Goal: Task Accomplishment & Management: Use online tool/utility

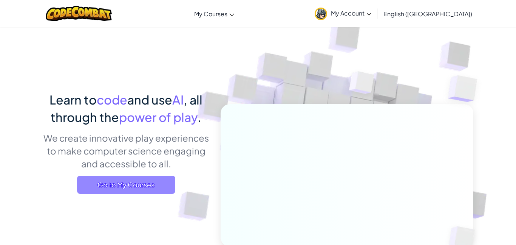
click at [137, 180] on span "Go to My Courses" at bounding box center [126, 184] width 98 height 18
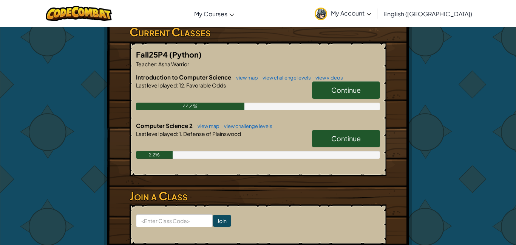
scroll to position [133, 0]
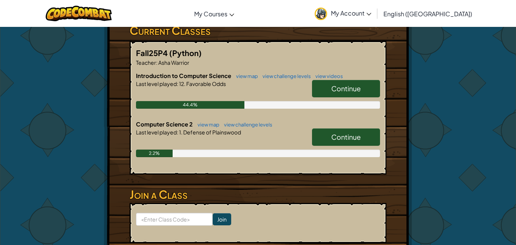
click at [350, 138] on span "Continue" at bounding box center [346, 136] width 29 height 9
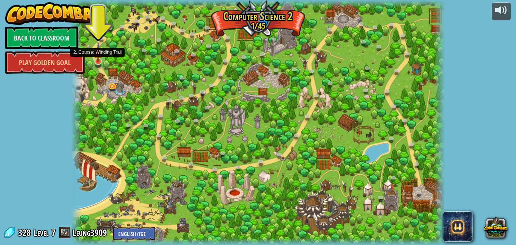
click at [100, 57] on img at bounding box center [98, 52] width 9 height 20
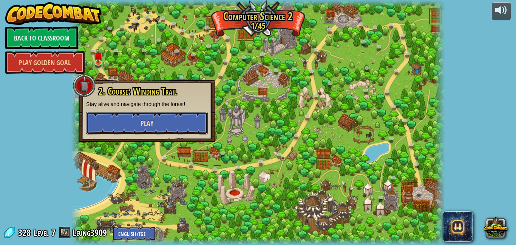
click at [136, 125] on button "Play" at bounding box center [147, 123] width 122 height 23
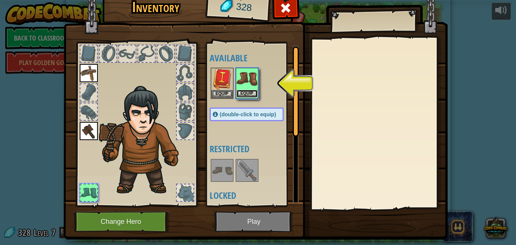
click at [255, 95] on button "Equip" at bounding box center [247, 94] width 21 height 8
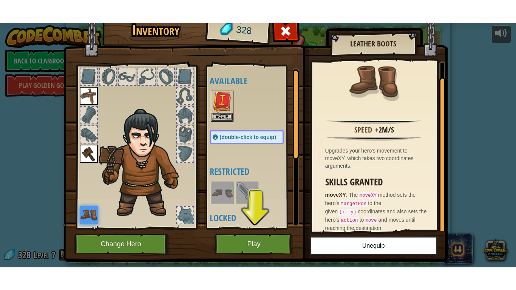
scroll to position [16, 0]
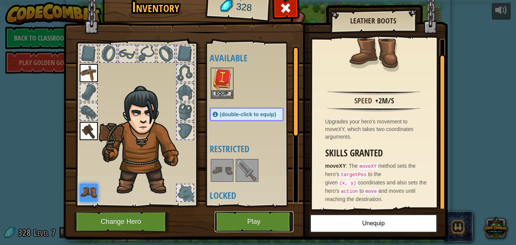
click at [256, 215] on button "Play" at bounding box center [254, 221] width 79 height 21
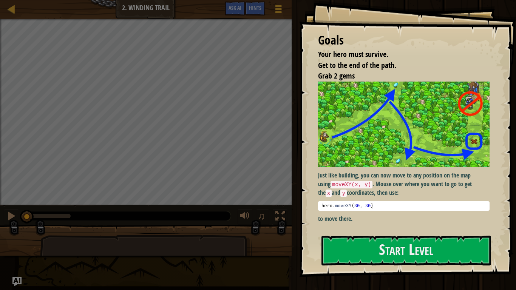
click at [366, 147] on img at bounding box center [404, 125] width 172 height 86
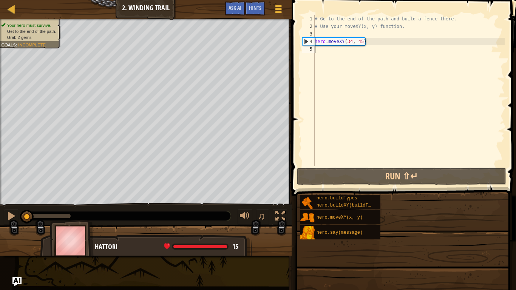
click at [359, 243] on div "Goals Your hero must survive. Get to the end of the path. Grab 2 gems Just like…" at bounding box center [258, 145] width 516 height 290
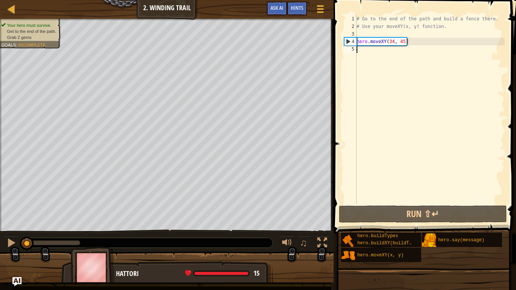
click at [380, 48] on div "# Go to the end of the path and build a fence there. # Use your moveXY(x, y) fu…" at bounding box center [430, 117] width 150 height 204
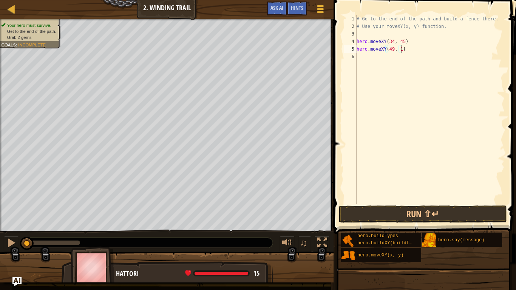
scroll to position [3, 7]
type textarea "hero.moveXY(49, 19)"
type textarea "hero.moveXY(71, 18)"
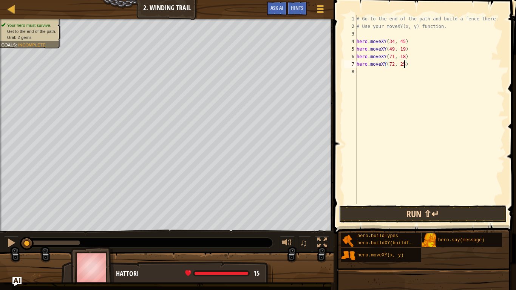
click at [360, 217] on button "Run ⇧↵" at bounding box center [423, 214] width 168 height 17
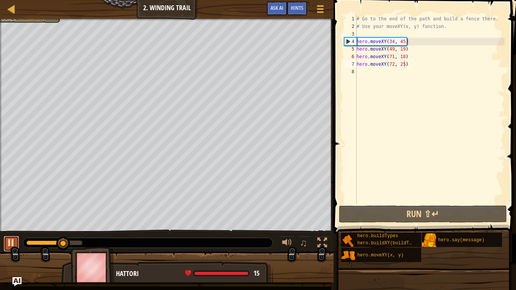
click at [8, 241] on div at bounding box center [11, 243] width 10 height 10
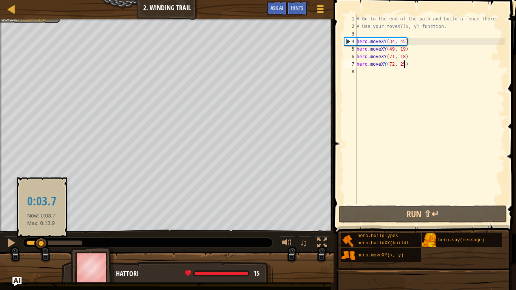
drag, startPoint x: 64, startPoint y: 245, endPoint x: 42, endPoint y: 238, distance: 23.2
click at [42, 238] on div at bounding box center [41, 244] width 14 height 14
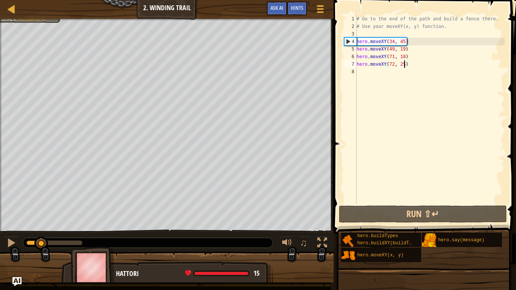
click at [432, 50] on div "# Go to the end of the path and build a fence there. # Use your moveXY(x, y) fu…" at bounding box center [430, 117] width 150 height 204
type textarea "hero.moveXY(49, 19)"
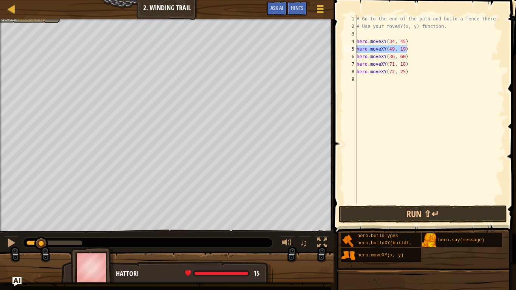
drag, startPoint x: 424, startPoint y: 47, endPoint x: 357, endPoint y: 49, distance: 67.7
click at [357, 49] on div "# Go to the end of the path and build a fence there. # Use your moveXY(x, y) fu…" at bounding box center [430, 117] width 150 height 204
click at [409, 56] on div "# Go to the end of the path and build a fence there. # Use your moveXY(x, y) fu…" at bounding box center [430, 117] width 150 height 204
type textarea "hero.moveXY(36, 60)"
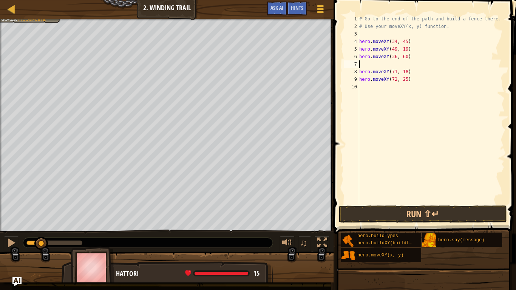
scroll to position [3, 0]
paste textarea "hero.moveXY(49, 19)"
type textarea "hero.moveXY(49, 19)"
click at [456, 217] on button "Run ⇧↵" at bounding box center [423, 214] width 168 height 17
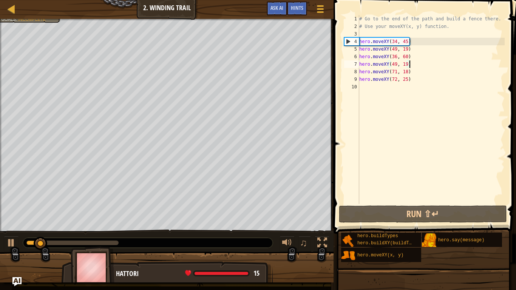
click at [111, 244] on div at bounding box center [72, 243] width 92 height 5
drag, startPoint x: 111, startPoint y: 244, endPoint x: 107, endPoint y: 251, distance: 8.1
click at [107, 244] on div "Your hero must survive. Get to the end of the path. Grab 2 gems Goals : Incompl…" at bounding box center [258, 151] width 516 height 264
click at [420, 64] on div "# Go to the end of the path and build a fence there. # Use your moveXY(x, y) fu…" at bounding box center [431, 117] width 147 height 204
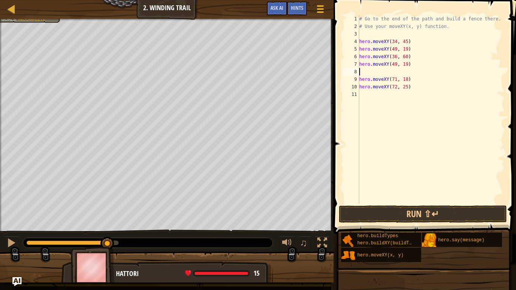
type textarea "hero.moveXY(49, 19)"
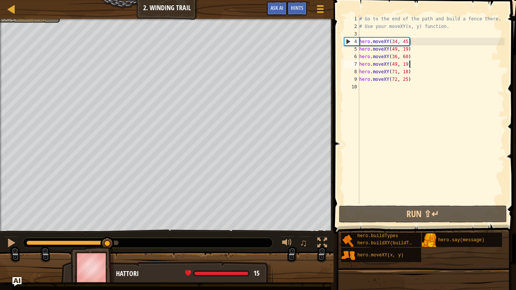
click at [414, 65] on div "# Go to the end of the path and build a fence there. # Use your moveXY(x, y) fu…" at bounding box center [431, 117] width 147 height 204
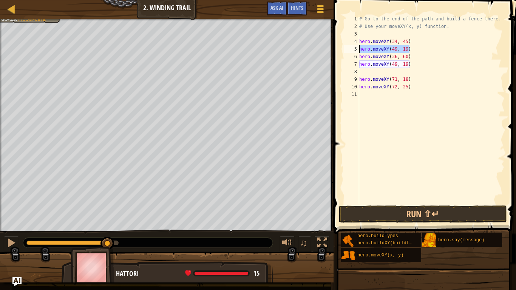
drag, startPoint x: 418, startPoint y: 51, endPoint x: 355, endPoint y: 50, distance: 63.9
click at [355, 50] on div "1 2 3 4 5 6 7 8 9 10 11 # Go to the end of the path and build a fence there. # …" at bounding box center [424, 109] width 162 height 189
type textarea "hero.moveXY(49, 19)"
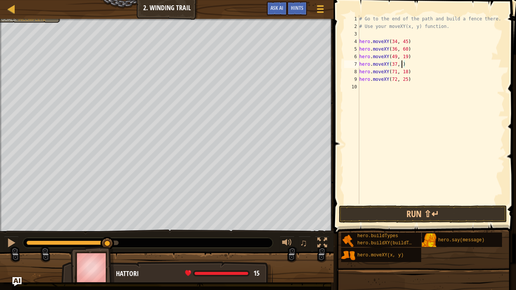
scroll to position [3, 7]
type textarea "hero.moveXY(37, 13)"
click at [352, 210] on button "Run ⇧↵" at bounding box center [423, 214] width 168 height 17
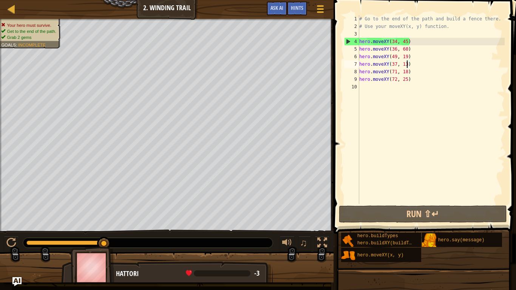
click at [386, 101] on div "# Go to the end of the path and build a fence there. # Use your moveXY(x, y) fu…" at bounding box center [431, 117] width 147 height 204
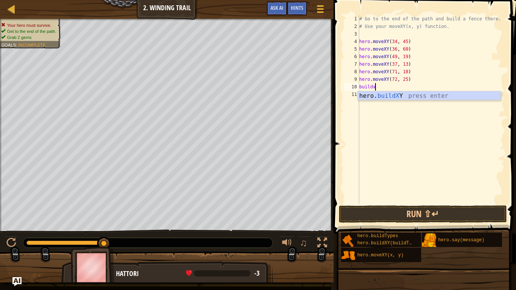
scroll to position [3, 2]
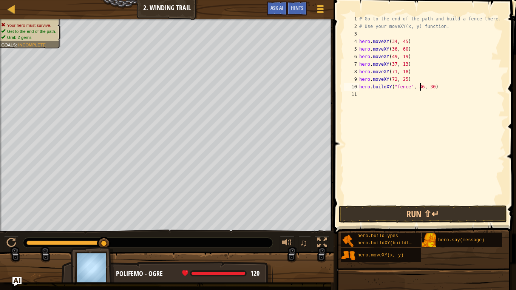
click at [64, 241] on div at bounding box center [65, 243] width 78 height 5
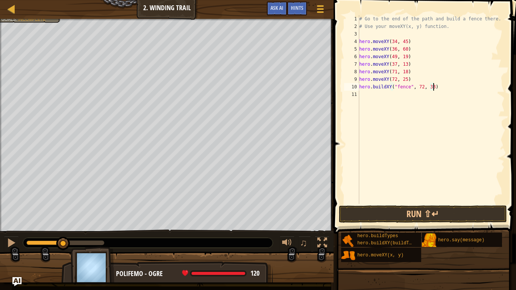
scroll to position [3, 11]
type textarea "hero.buildXY("fence", 72, 33)"
click at [375, 209] on button "Run ⇧↵" at bounding box center [423, 214] width 168 height 17
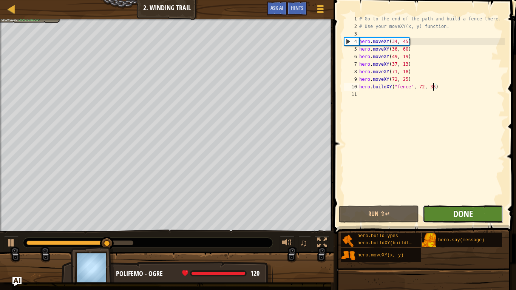
click at [465, 219] on span "Done" at bounding box center [464, 214] width 20 height 12
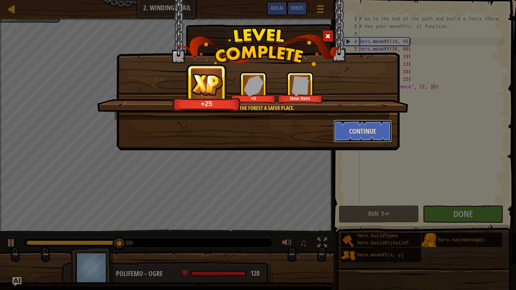
click at [356, 131] on button "Continue" at bounding box center [363, 131] width 59 height 23
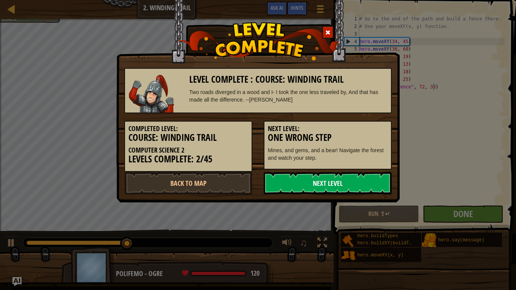
click at [349, 175] on link "Next Level" at bounding box center [328, 183] width 128 height 23
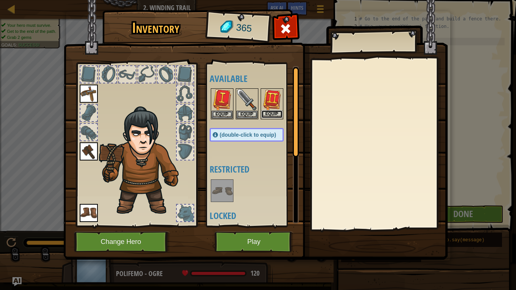
click at [280, 115] on button "Equip" at bounding box center [272, 114] width 21 height 8
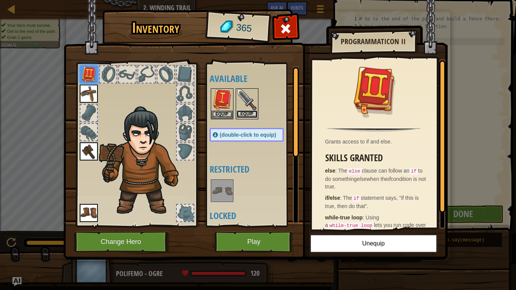
click at [256, 116] on button "Equip" at bounding box center [247, 114] width 21 height 8
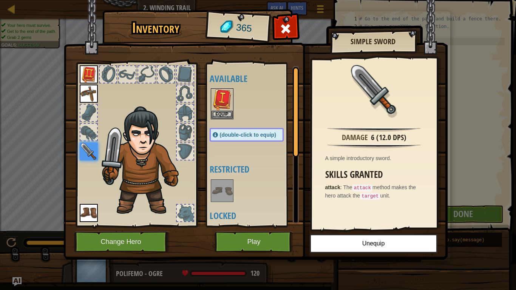
click at [232, 137] on span "(double-click to equip)" at bounding box center [248, 135] width 56 height 6
click at [84, 74] on img at bounding box center [89, 74] width 18 height 18
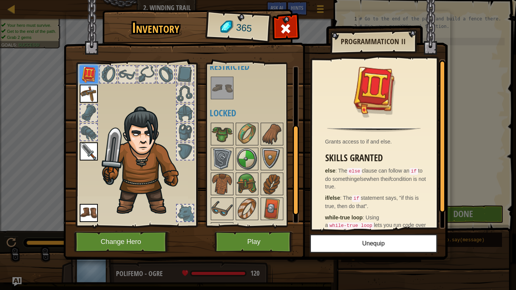
scroll to position [105, 0]
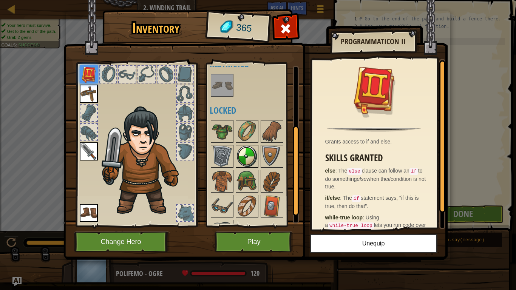
click at [240, 154] on img at bounding box center [247, 156] width 21 height 21
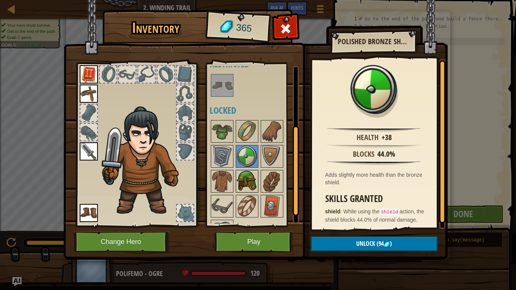
click at [240, 180] on img at bounding box center [247, 181] width 21 height 21
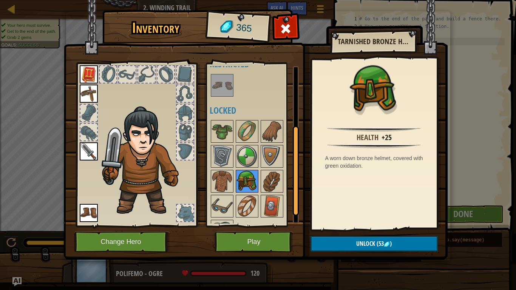
click at [242, 174] on img at bounding box center [247, 181] width 21 height 21
click at [243, 167] on div at bounding box center [247, 156] width 23 height 23
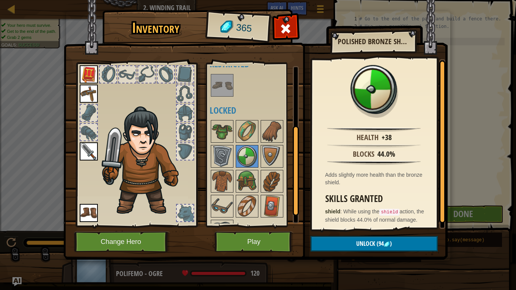
scroll to position [9, 0]
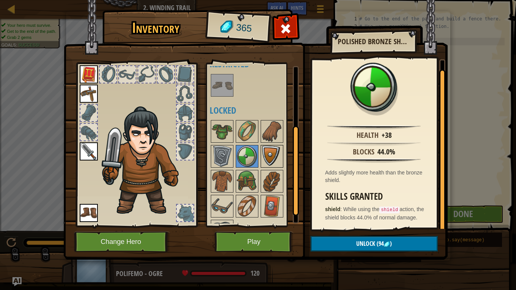
click at [264, 153] on img at bounding box center [272, 156] width 21 height 21
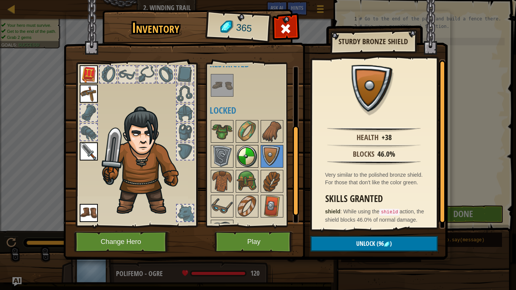
click at [253, 155] on img at bounding box center [247, 156] width 21 height 21
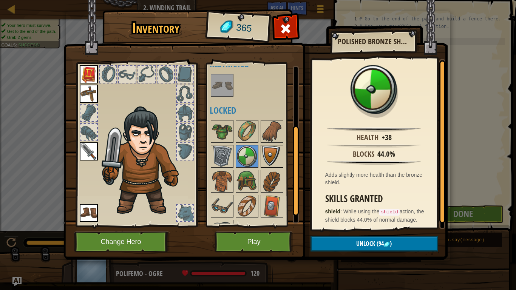
click at [270, 156] on img at bounding box center [272, 156] width 21 height 21
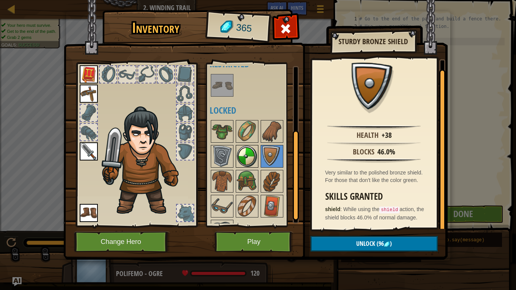
scroll to position [114, 0]
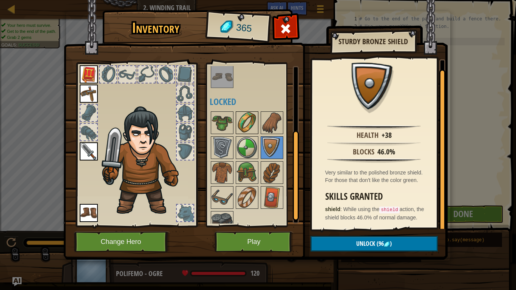
click at [250, 121] on img at bounding box center [247, 122] width 21 height 21
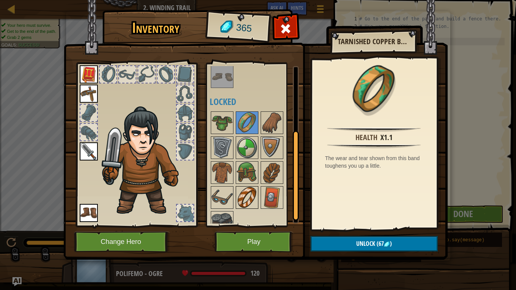
click at [243, 202] on img at bounding box center [247, 197] width 21 height 21
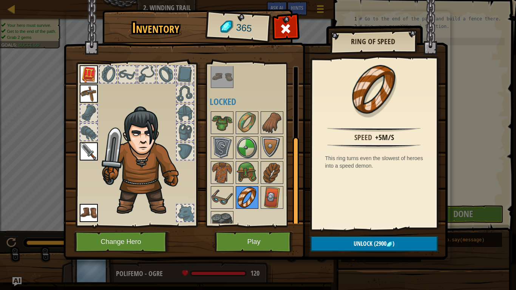
scroll to position [125, 0]
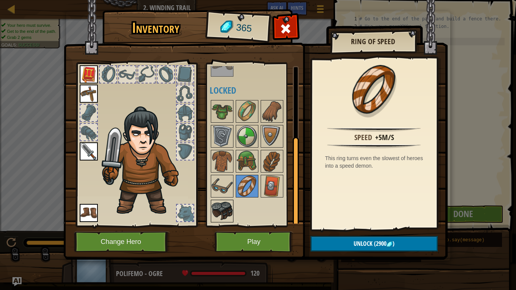
click at [225, 209] on img at bounding box center [222, 211] width 21 height 21
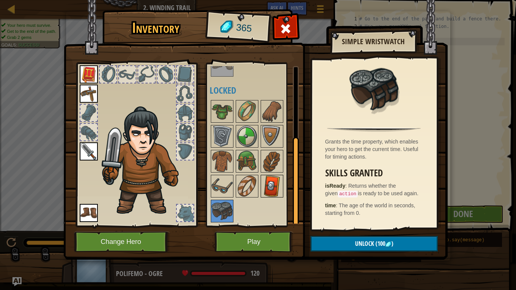
click at [280, 190] on img at bounding box center [272, 186] width 21 height 21
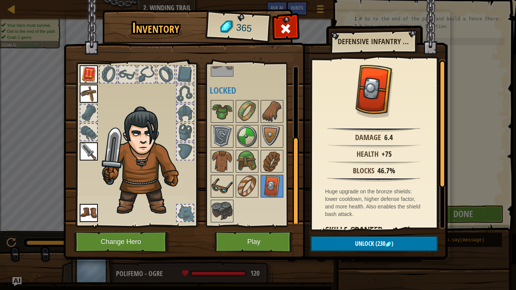
click at [232, 186] on div at bounding box center [222, 186] width 23 height 23
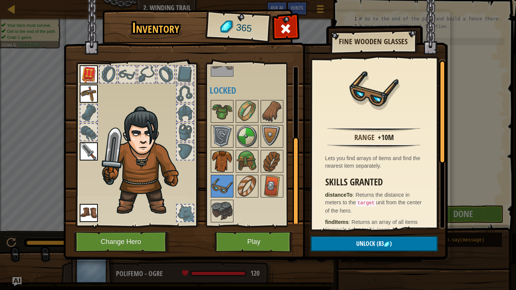
click at [227, 172] on img at bounding box center [222, 161] width 21 height 21
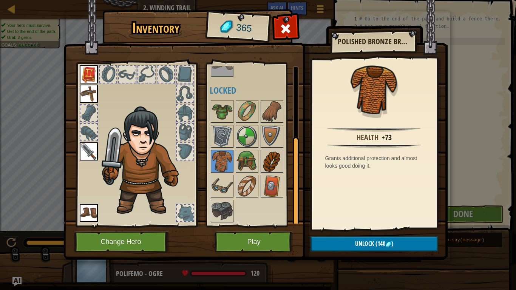
click at [269, 166] on img at bounding box center [272, 161] width 21 height 21
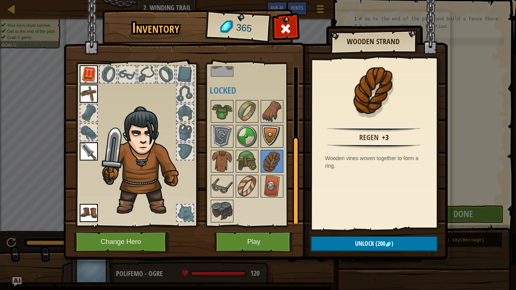
click at [276, 141] on img at bounding box center [272, 136] width 21 height 21
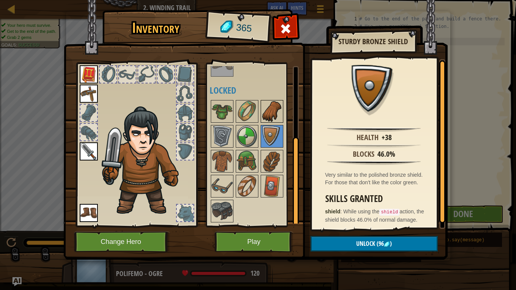
click at [275, 116] on img at bounding box center [272, 111] width 21 height 21
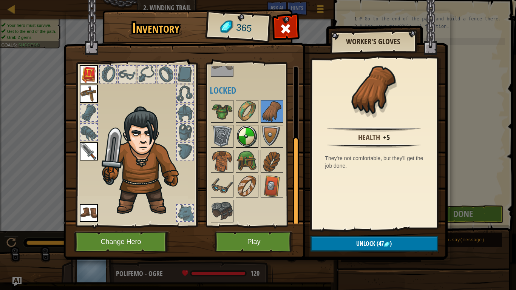
click at [244, 132] on img at bounding box center [247, 136] width 21 height 21
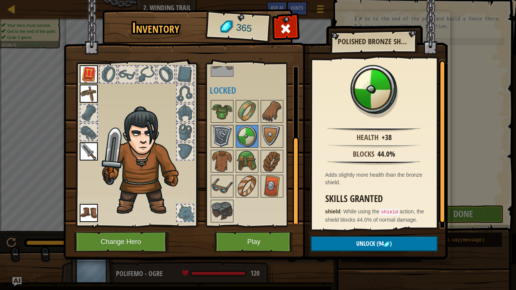
click at [214, 132] on img at bounding box center [222, 136] width 21 height 21
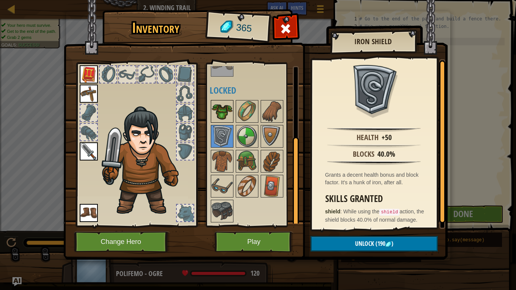
click at [214, 118] on img at bounding box center [222, 111] width 21 height 21
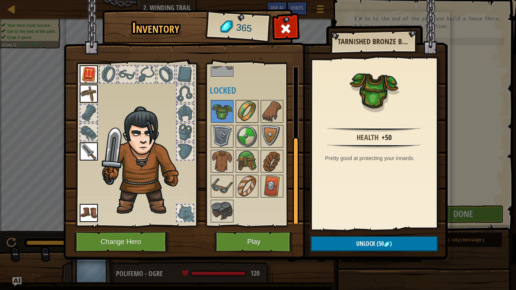
click at [244, 114] on img at bounding box center [247, 111] width 21 height 21
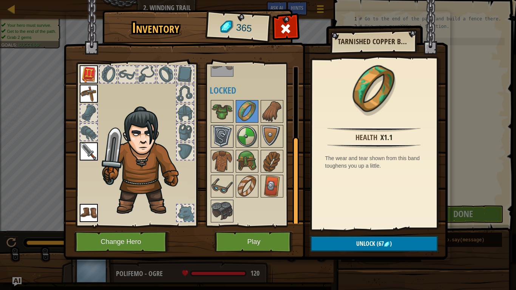
click at [228, 127] on img at bounding box center [222, 136] width 21 height 21
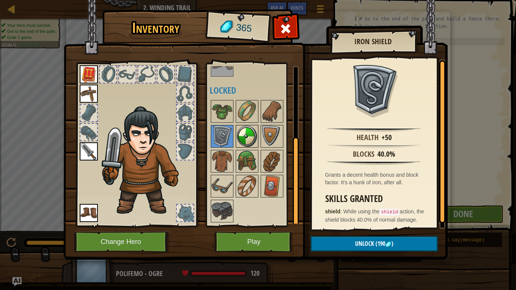
click at [243, 133] on img at bounding box center [247, 136] width 21 height 21
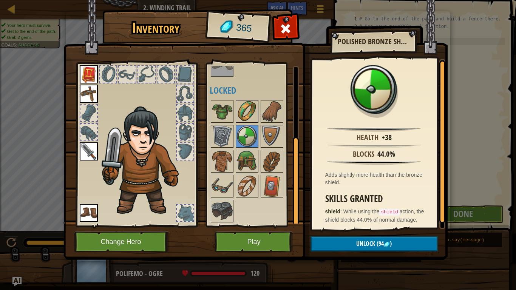
click at [251, 108] on img at bounding box center [247, 111] width 21 height 21
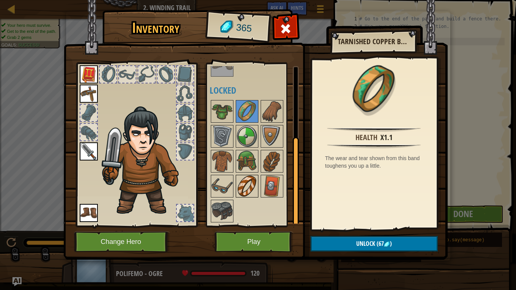
click at [250, 181] on img at bounding box center [247, 186] width 21 height 21
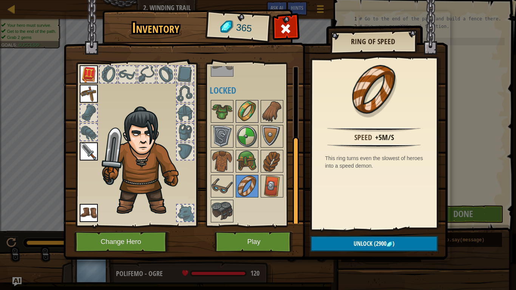
click at [247, 108] on img at bounding box center [247, 111] width 21 height 21
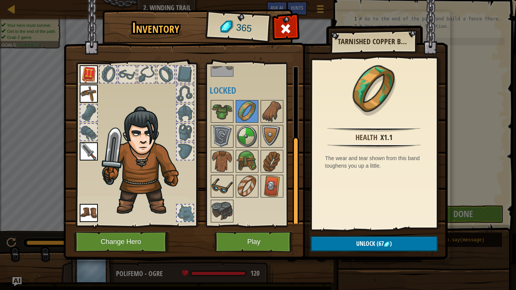
click at [229, 182] on img at bounding box center [222, 186] width 21 height 21
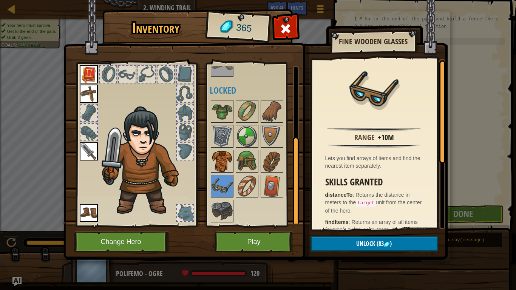
click at [225, 162] on img at bounding box center [222, 161] width 21 height 21
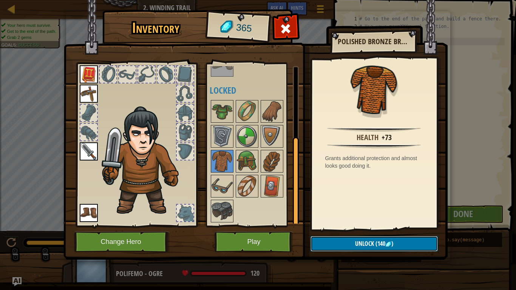
click at [332, 242] on button "Unlock (140 )" at bounding box center [374, 243] width 127 height 15
click at [352, 243] on button "Confirm" at bounding box center [374, 243] width 127 height 15
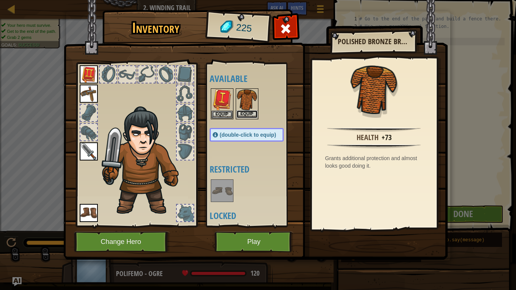
click at [254, 113] on button "Equip" at bounding box center [247, 114] width 21 height 8
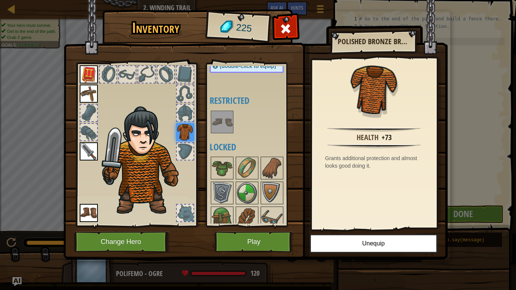
scroll to position [101, 0]
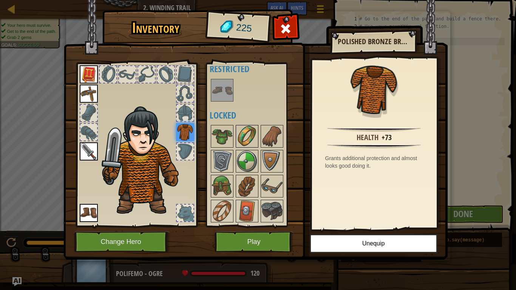
click at [249, 132] on img at bounding box center [247, 136] width 21 height 21
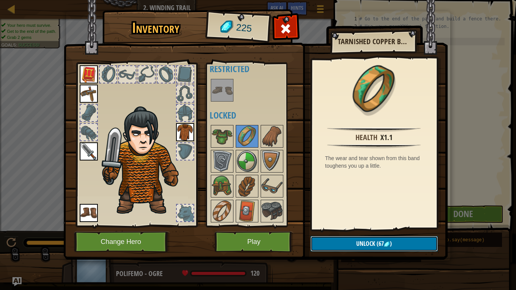
click at [380, 244] on span "(67" at bounding box center [379, 244] width 9 height 8
click at [392, 244] on button "Confirm" at bounding box center [374, 243] width 127 height 15
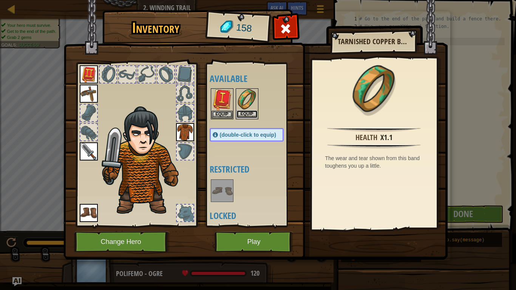
click at [254, 115] on button "Equip" at bounding box center [247, 114] width 21 height 8
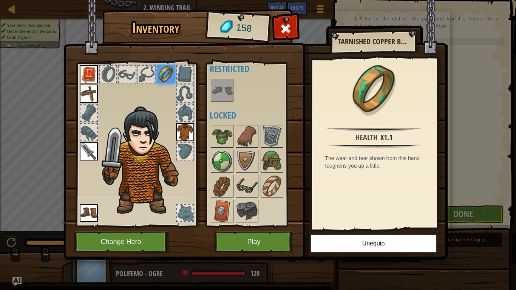
click at [240, 193] on img at bounding box center [247, 186] width 21 height 21
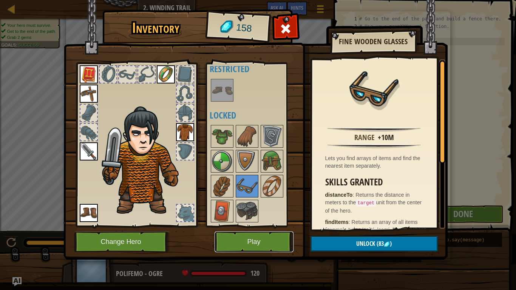
click at [251, 244] on button "Play" at bounding box center [254, 242] width 79 height 21
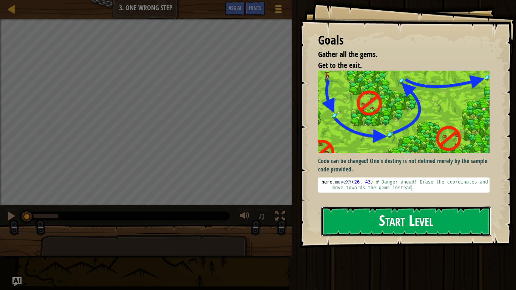
click at [352, 211] on button "Start Level" at bounding box center [407, 222] width 170 height 30
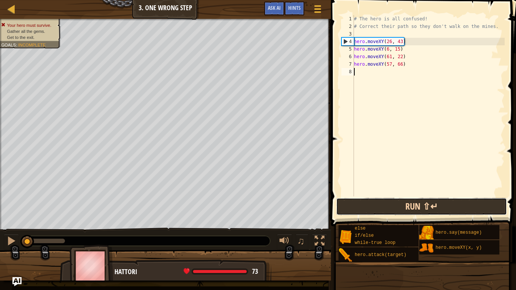
click at [390, 209] on button "Run ⇧↵" at bounding box center [421, 206] width 171 height 17
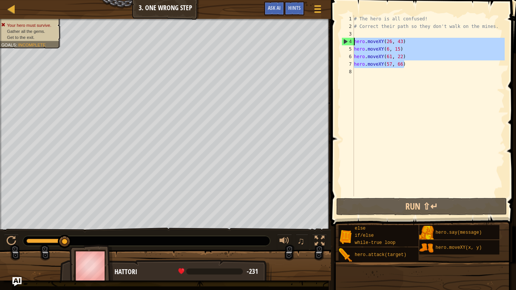
drag, startPoint x: 414, startPoint y: 64, endPoint x: 354, endPoint y: 40, distance: 64.5
click at [354, 40] on div "1 2 3 4 5 6 7 8 # The hero is all confused! # Correct their path so they don't …" at bounding box center [422, 105] width 165 height 181
type textarea "hero.moveXY(26, 43) hero.moveXY(6, 15)"
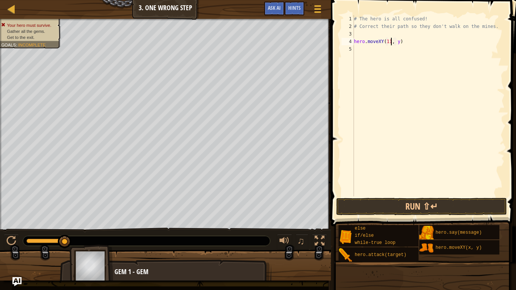
scroll to position [3, 6]
type textarea "hero.moveXY(11, 36)"
type textarea "hero.moveXY(29, 21)"
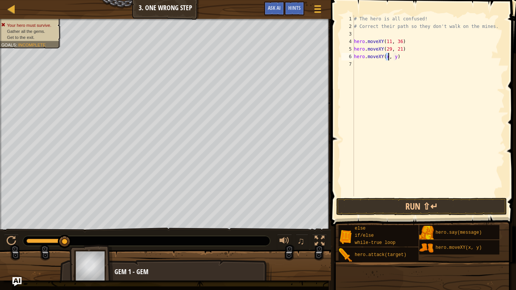
scroll to position [3, 6]
type textarea "hero.moveXY(57, 49)"
type textarea "4"
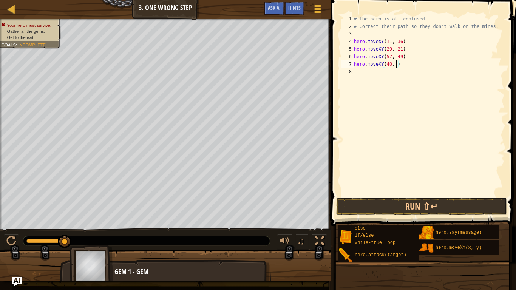
type textarea "hero.moveXY(40, 56)"
type textarea "hero.moveXY(77, 58)"
click at [384, 206] on button "Run ⇧↵" at bounding box center [421, 206] width 171 height 17
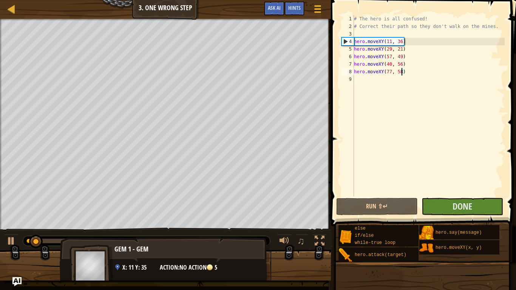
click at [149, 239] on div "Gem 1 - gem x: 11 y: 35 action: No action 5" at bounding box center [166, 268] width 212 height 63
drag, startPoint x: 152, startPoint y: 248, endPoint x: 139, endPoint y: 265, distance: 21.1
click at [139, 244] on div "Gem 1 - gem x: 11 y: 35 action: No action 5" at bounding box center [166, 268] width 212 height 63
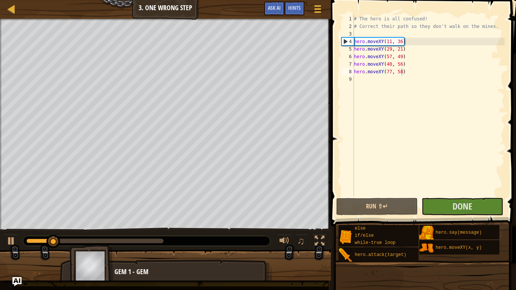
click at [101, 244] on img at bounding box center [92, 266] width 44 height 42
drag, startPoint x: 160, startPoint y: 241, endPoint x: 186, endPoint y: 245, distance: 26.8
click at [186, 244] on div "0:16.5 Now: 0:05.8 Max: 0:17.0" at bounding box center [146, 241] width 247 height 10
click at [160, 243] on div at bounding box center [146, 241] width 247 height 10
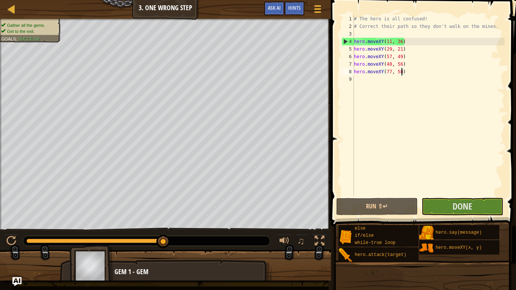
drag, startPoint x: 160, startPoint y: 243, endPoint x: 173, endPoint y: 240, distance: 13.9
click at [173, 240] on div at bounding box center [146, 241] width 247 height 10
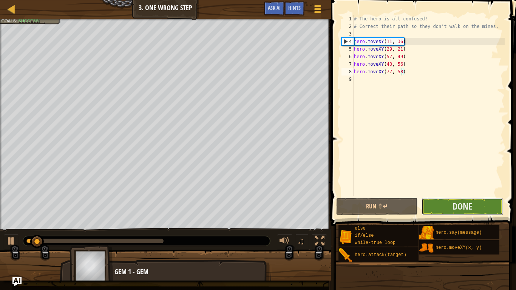
click at [486, 211] on button "Done" at bounding box center [463, 206] width 82 height 17
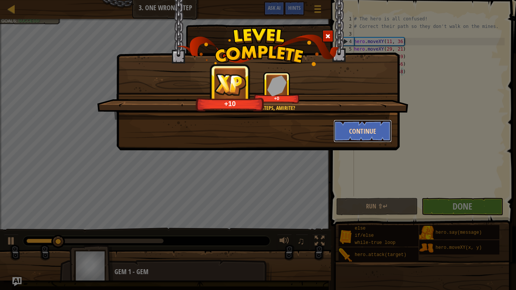
click at [355, 126] on button "Continue" at bounding box center [363, 131] width 59 height 23
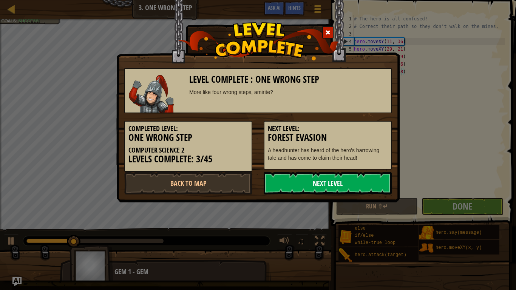
click at [335, 181] on link "Next Level" at bounding box center [328, 183] width 128 height 23
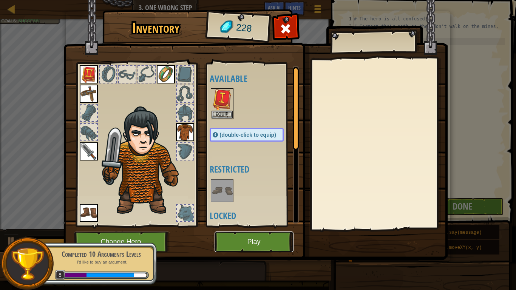
click at [249, 239] on button "Play" at bounding box center [254, 242] width 79 height 21
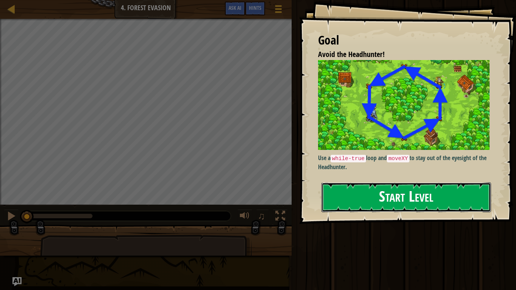
click at [373, 187] on button "Start Level" at bounding box center [407, 198] width 170 height 30
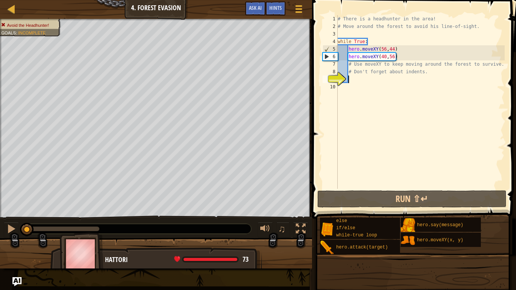
click at [414, 57] on div "# There is a headhunter in the area! # Move around the forest to avoid his line…" at bounding box center [420, 109] width 169 height 189
type textarea "hero.moveXY(40,56)"
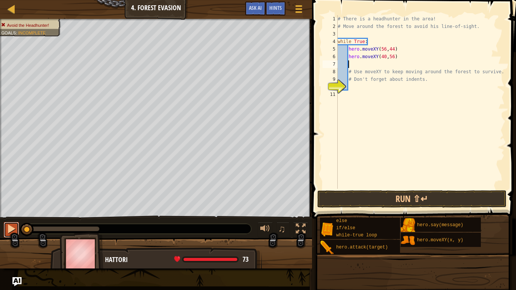
click at [14, 232] on div at bounding box center [11, 229] width 10 height 10
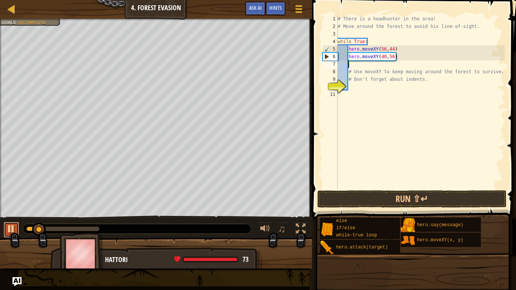
click at [11, 228] on div at bounding box center [11, 229] width 10 height 10
click at [12, 229] on div at bounding box center [11, 229] width 10 height 10
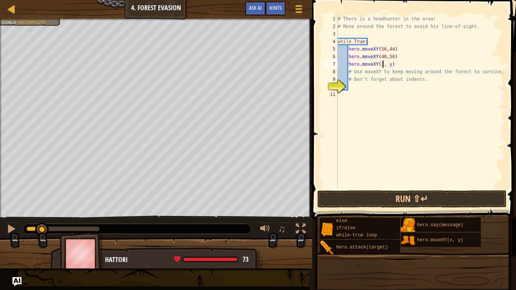
scroll to position [3, 7]
type textarea "hero.moveXY(24, 44)"
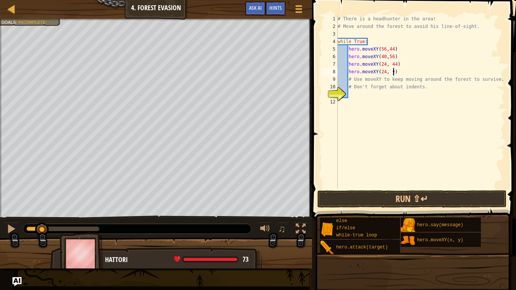
type textarea "hero.moveXY(24, 24)"
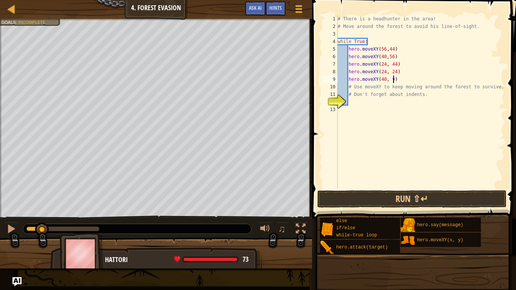
type textarea "hero.moveXY(40, 13)"
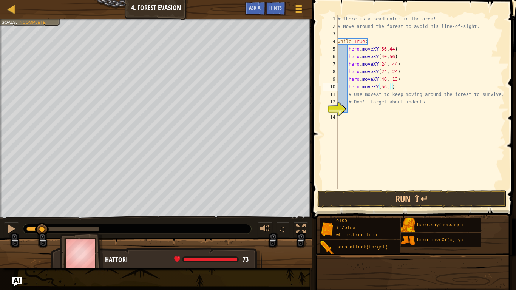
scroll to position [3, 8]
type textarea "hero.moveXY(56, 24)"
click at [376, 199] on button "Run ⇧↵" at bounding box center [412, 199] width 189 height 17
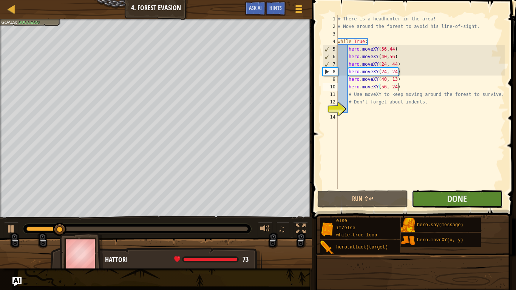
click at [431, 195] on button "Done" at bounding box center [457, 199] width 91 height 17
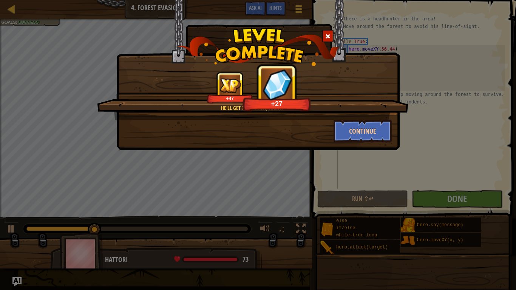
click at [283, 116] on div "He'll get tired soon, right? +47 +27" at bounding box center [252, 96] width 311 height 48
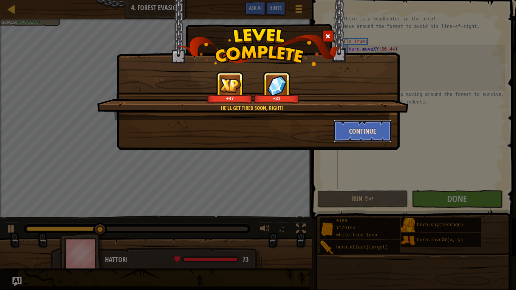
click at [352, 133] on button "Continue" at bounding box center [363, 131] width 59 height 23
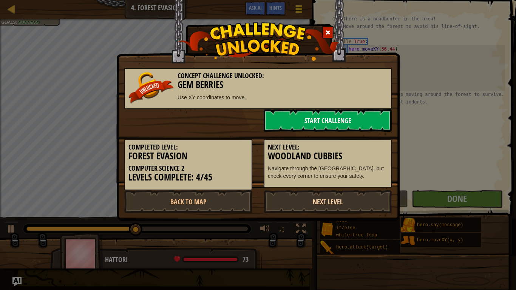
click at [310, 197] on link "Next Level" at bounding box center [328, 202] width 128 height 23
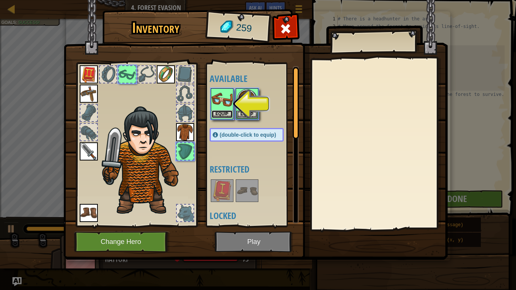
click at [228, 114] on button "Equip" at bounding box center [222, 114] width 21 height 8
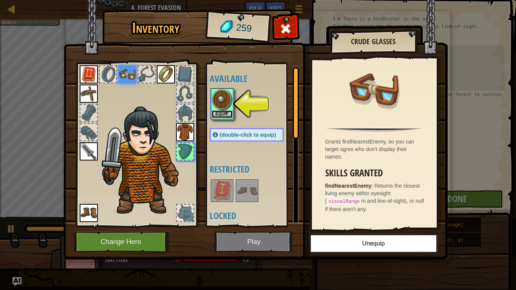
click at [231, 114] on button "Equip" at bounding box center [222, 114] width 21 height 8
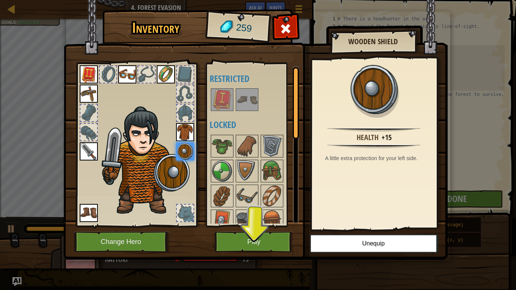
click at [132, 73] on img at bounding box center [127, 74] width 18 height 18
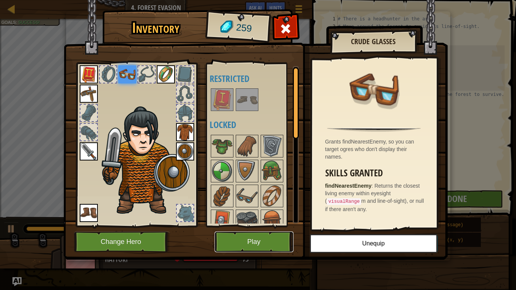
click at [278, 242] on button "Play" at bounding box center [254, 242] width 79 height 21
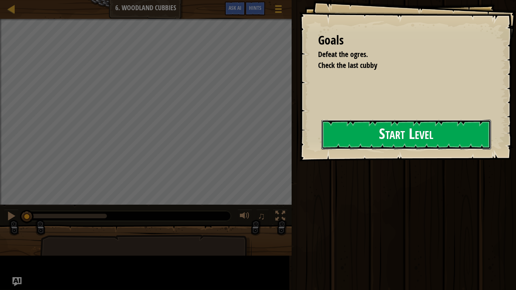
click at [383, 135] on button "Start Level" at bounding box center [407, 135] width 170 height 30
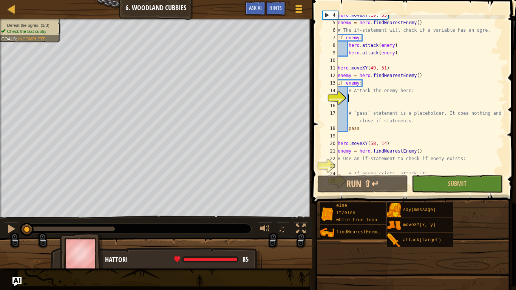
scroll to position [8, 0]
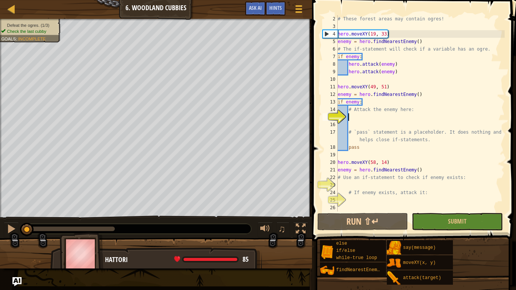
click at [363, 116] on div "# These forest areas may contain ogres! hero . moveXY ( 19 , 33 ) enemy = hero …" at bounding box center [420, 121] width 169 height 212
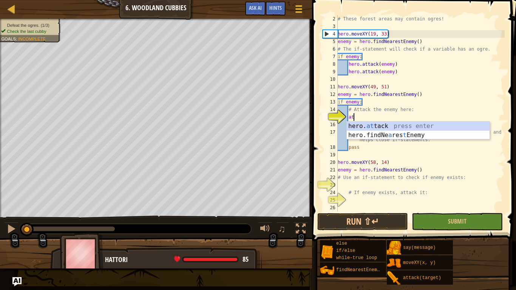
scroll to position [3, 2]
type textarea "hero.attack(enemy)"
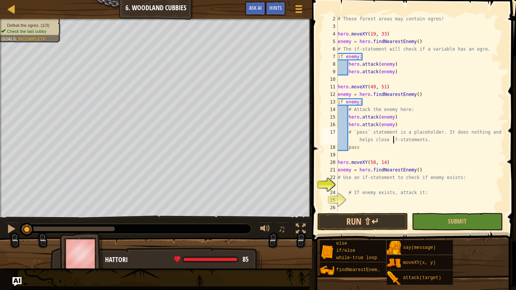
type textarea "pass"
type textarea "# Use an if-statement to check if enemy exists:"
type textarea "if enemy:"
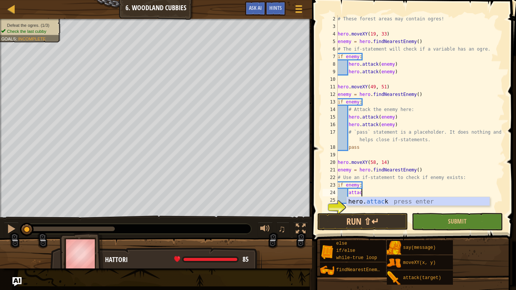
scroll to position [3, 3]
type textarea "hero.attack(enemy)"
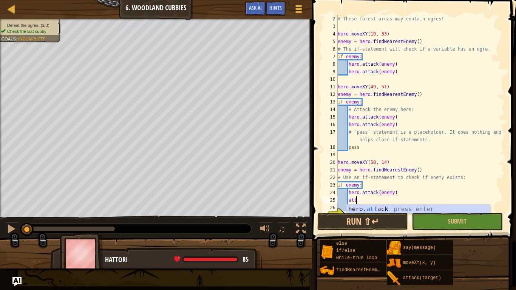
scroll to position [3, 3]
type textarea "hero.attack(enemy)"
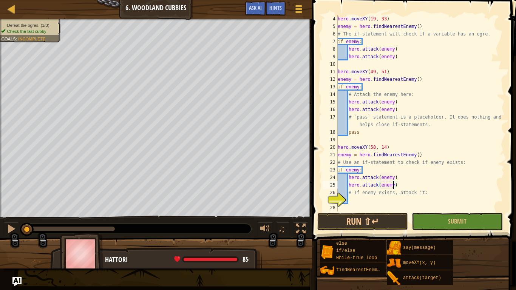
scroll to position [23, 0]
click at [432, 208] on div "hero . moveXY ( 19 , 33 ) enemy = hero . findNearestEnemy ( ) # The if-statemen…" at bounding box center [420, 121] width 169 height 212
click at [412, 203] on div "hero . moveXY ( 19 , 33 ) enemy = hero . findNearestEnemy ( ) # The if-statemen…" at bounding box center [420, 121] width 169 height 212
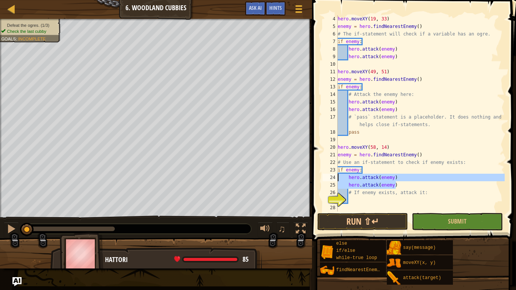
drag, startPoint x: 410, startPoint y: 186, endPoint x: 335, endPoint y: 180, distance: 75.5
click at [335, 180] on div "4 5 6 7 8 9 10 11 12 13 14 15 16 17 18 19 20 21 22 23 24 25 26 27 28 hero . mov…" at bounding box center [413, 113] width 184 height 197
type textarea "hero.attack(enemy) hero.attack(enemy)"
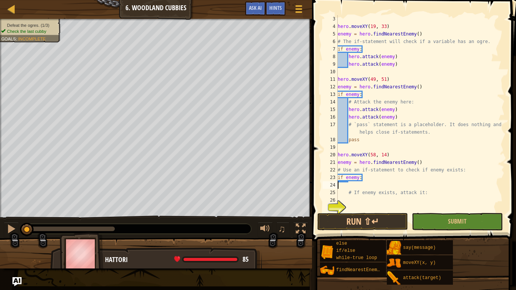
scroll to position [15, 0]
click at [353, 201] on div "hero . moveXY ( 19 , 33 ) enemy = hero . findNearestEnemy ( ) # The if-statemen…" at bounding box center [420, 121] width 169 height 212
type textarea "# If enemy exists, attack it:"
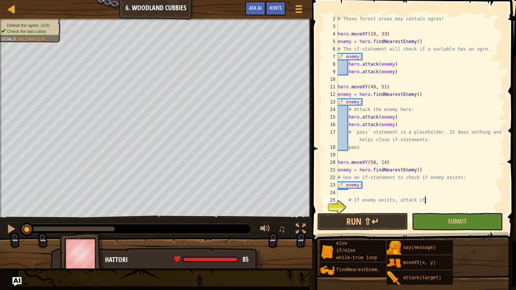
scroll to position [8, 0]
paste textarea "hero.attack(enemy)"
type textarea "hero.attack(enemy)"
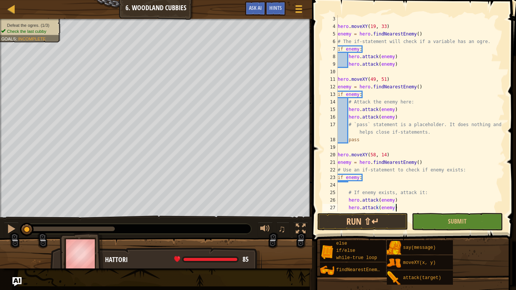
scroll to position [23, 0]
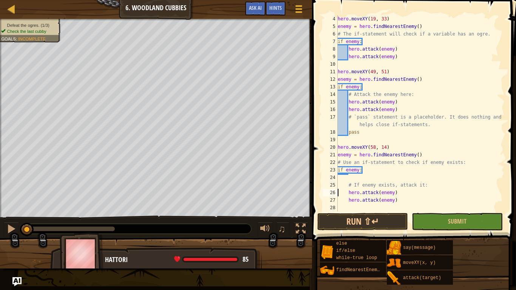
type textarea "# If enemy exists, attack it:"
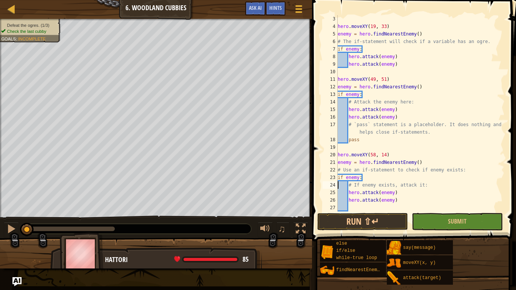
scroll to position [15, 0]
type textarea "# If enemy exists, attack it:"
click at [440, 222] on button "Submit" at bounding box center [457, 221] width 91 height 17
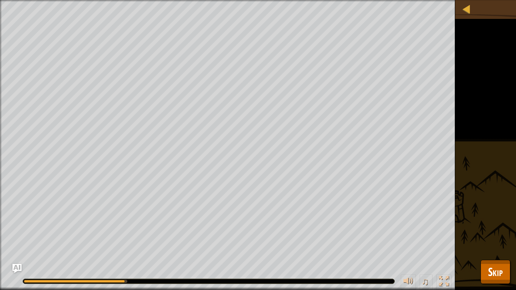
click at [143, 244] on div at bounding box center [209, 281] width 372 height 5
click at [488, 244] on span "Skip" at bounding box center [495, 271] width 15 height 15
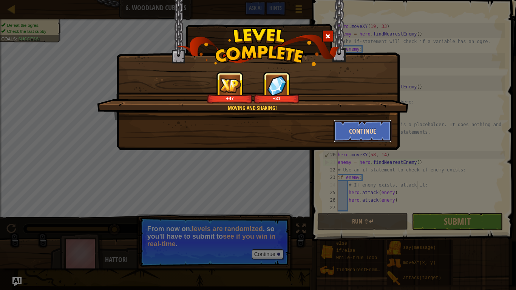
click at [351, 135] on button "Continue" at bounding box center [363, 131] width 59 height 23
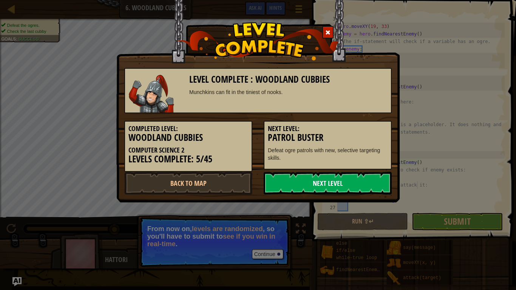
click at [347, 178] on link "Next Level" at bounding box center [328, 183] width 128 height 23
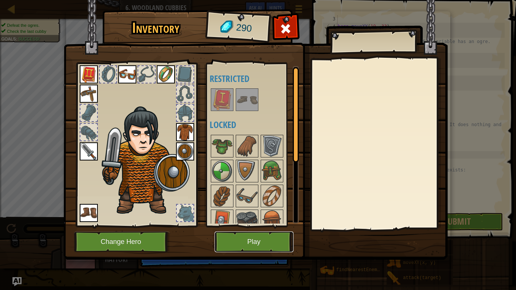
click at [267, 244] on button "Play" at bounding box center [254, 242] width 79 height 21
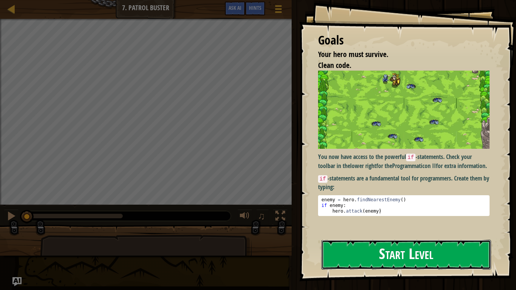
click at [389, 244] on button "Start Level" at bounding box center [407, 255] width 170 height 30
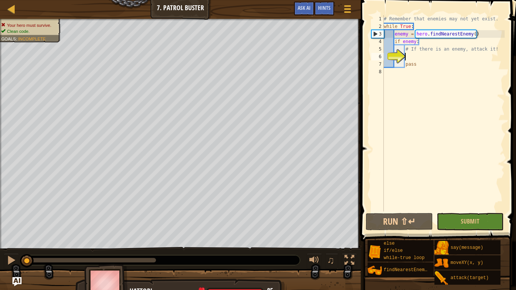
click at [413, 56] on div "# Remember that enemies may not yet exist. while True : enemy = hero . findNear…" at bounding box center [444, 121] width 122 height 212
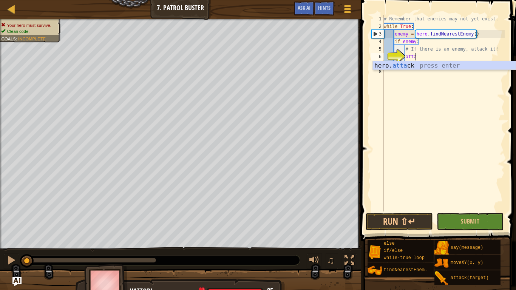
scroll to position [3, 5]
type textarea "hero.attack(enemy)"
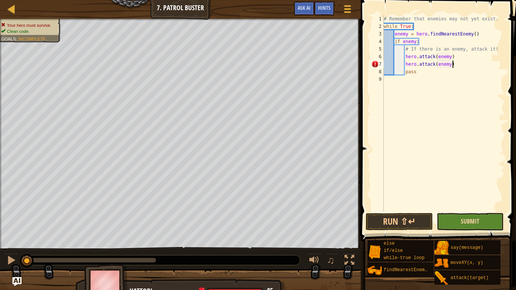
scroll to position [3, 9]
type textarea "hero.attack(enemy)"
click at [476, 223] on span "Submit" at bounding box center [470, 221] width 19 height 8
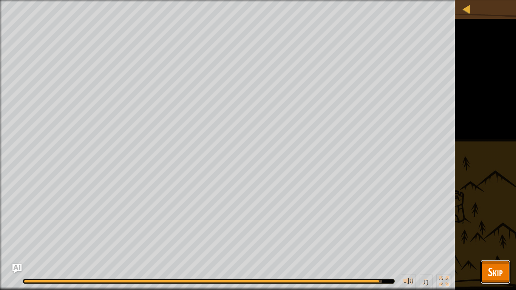
click at [505, 244] on button "Skip" at bounding box center [496, 272] width 30 height 24
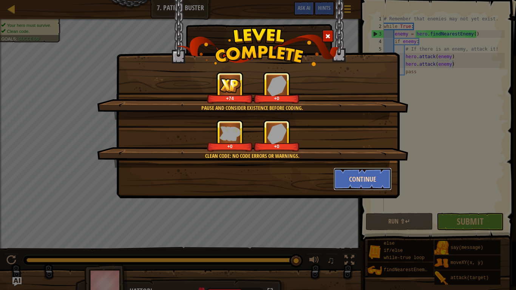
click at [344, 178] on button "Continue" at bounding box center [363, 179] width 59 height 23
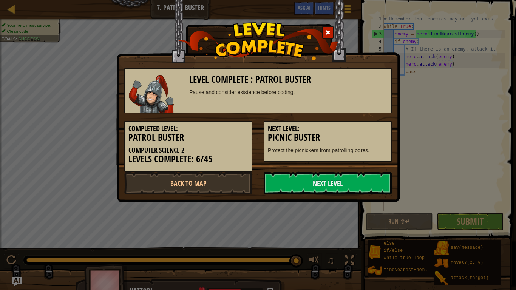
click at [344, 178] on link "Next Level" at bounding box center [328, 183] width 128 height 23
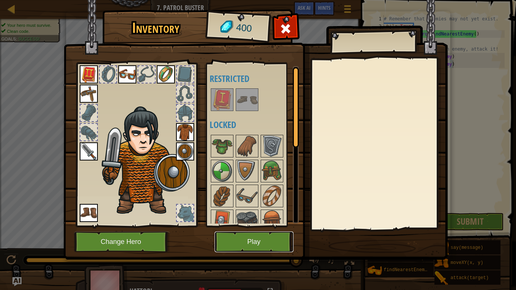
click at [264, 242] on button "Play" at bounding box center [254, 242] width 79 height 21
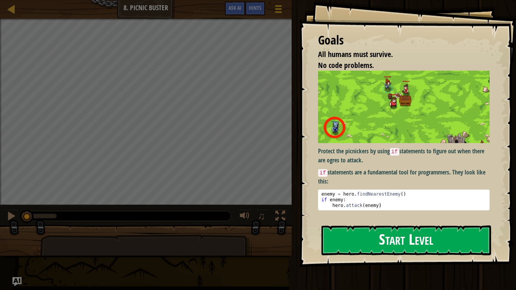
drag, startPoint x: 264, startPoint y: 242, endPoint x: 333, endPoint y: 230, distance: 69.9
click at [333, 230] on div "Goals All humans must survive. No code problems. Protect the picnickers by usin…" at bounding box center [258, 145] width 516 height 290
click at [335, 239] on button "Start Level" at bounding box center [407, 241] width 170 height 30
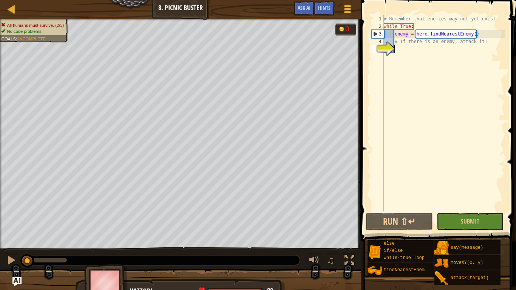
click at [475, 35] on div "# Remember that enemies may not yet exist. while True : enemy = hero . findNear…" at bounding box center [444, 121] width 122 height 212
type textarea "enemy = hero.findNearestEnemy()"
click at [466, 50] on div "# Remember that enemies may not yet exist. while True : enemy = hero . findNear…" at bounding box center [444, 121] width 122 height 212
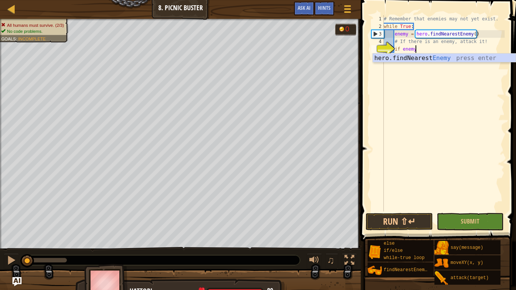
type textarea "if enemy:"
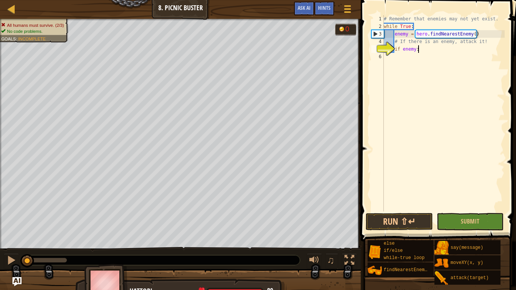
scroll to position [3, 3]
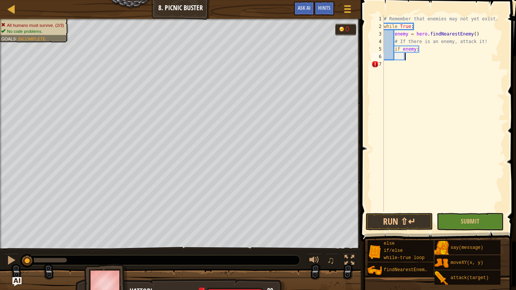
type textarea "h"
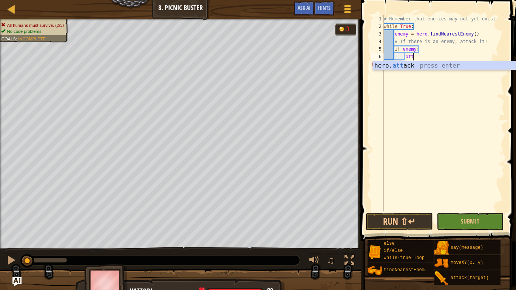
scroll to position [3, 4]
type textarea "hero.attack(enemy)"
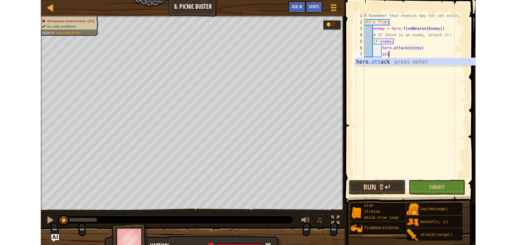
scroll to position [3, 4]
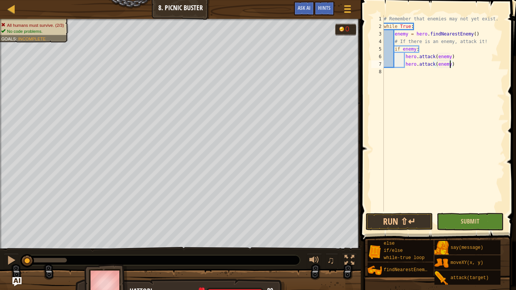
type textarea "hero.attack(enemy)"
click at [457, 226] on button "Submit" at bounding box center [470, 221] width 67 height 17
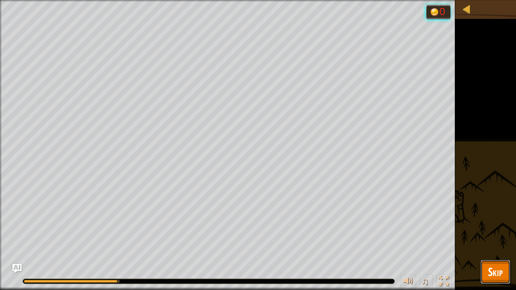
click at [506, 244] on button "Skip" at bounding box center [496, 272] width 30 height 24
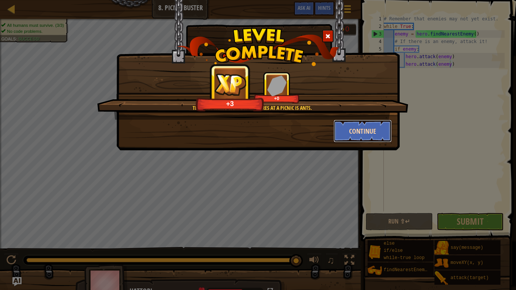
click at [345, 131] on button "Continue" at bounding box center [363, 131] width 59 height 23
